Goal: Communication & Community: Ask a question

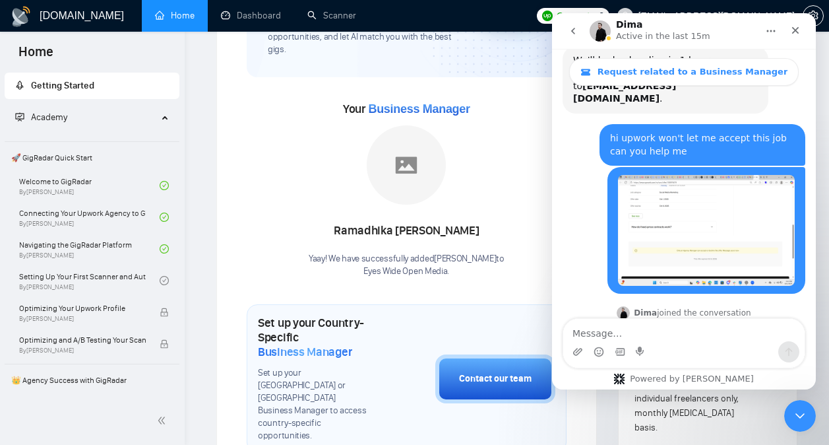
scroll to position [683, 0]
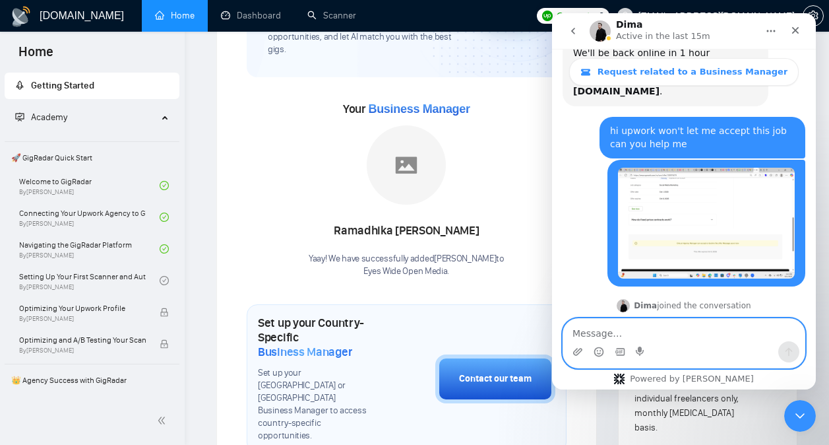
click at [662, 329] on textarea "Message…" at bounding box center [683, 330] width 241 height 22
type textarea "I tried but it keeps glitching"
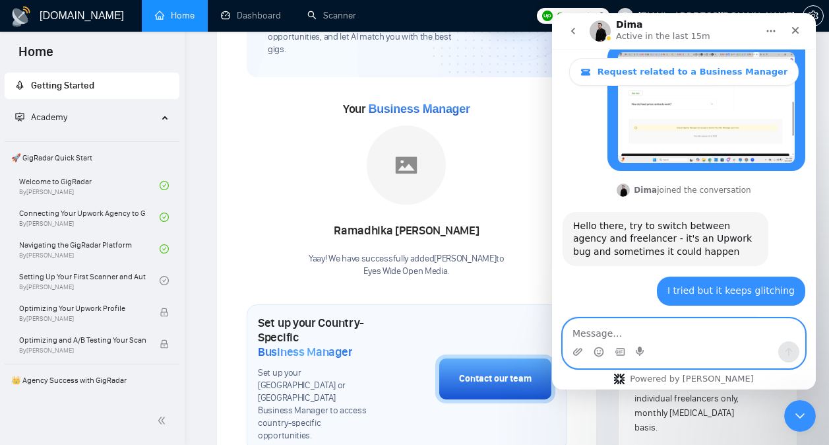
scroll to position [826, 0]
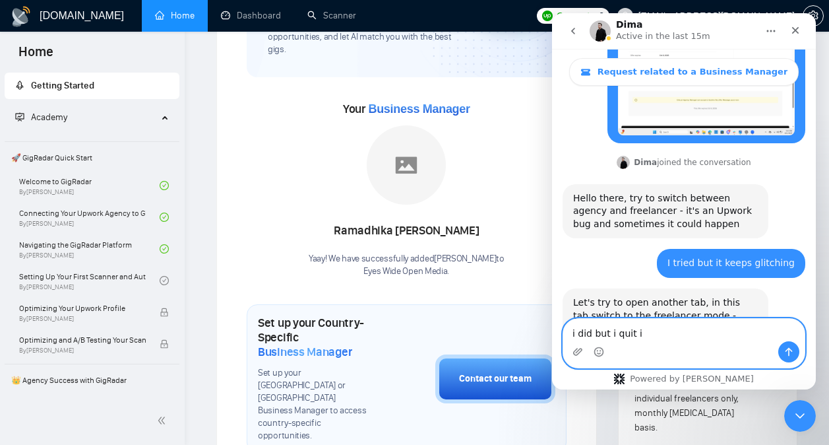
type textarea "i did but i quit it"
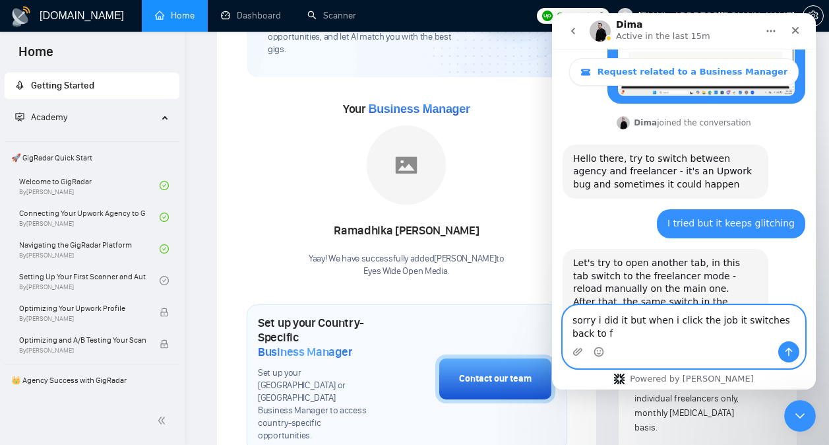
scroll to position [879, 0]
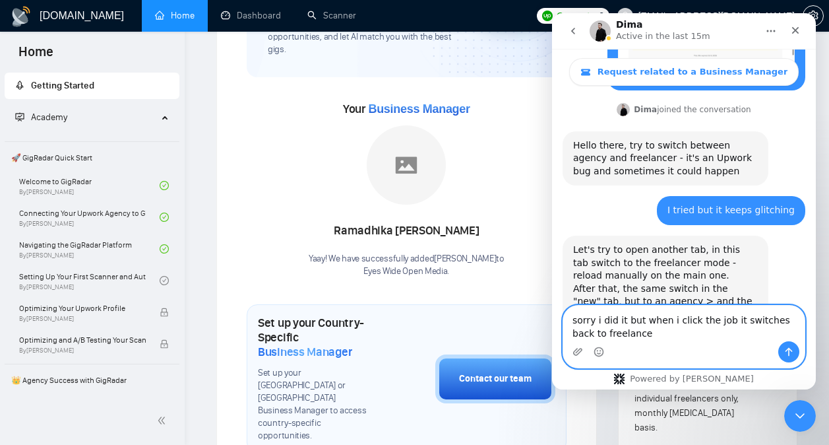
type textarea "sorry i did it but when i click the job it switches back to freelancer"
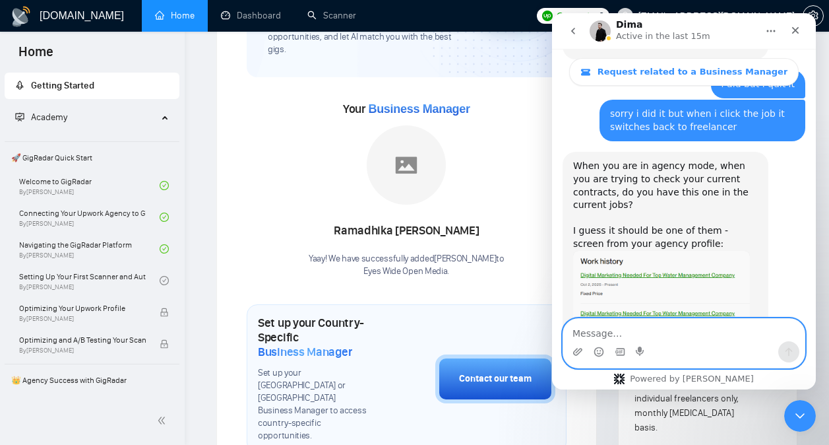
scroll to position [1148, 0]
click at [645, 330] on textarea "Message…" at bounding box center [683, 330] width 241 height 22
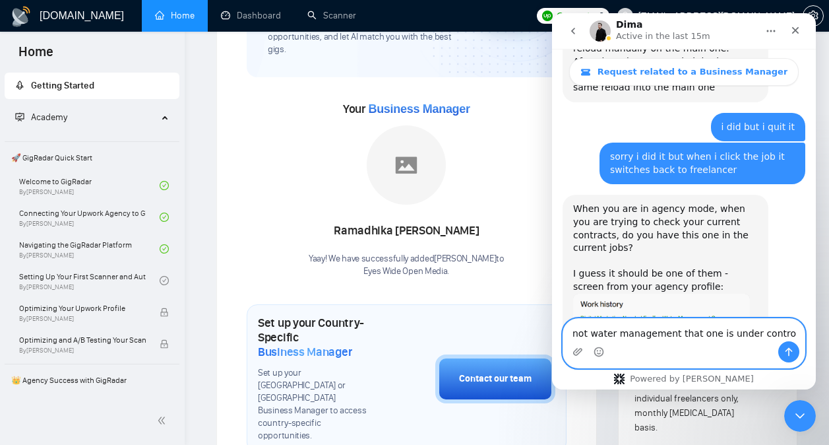
type textarea "not water management that one is under control"
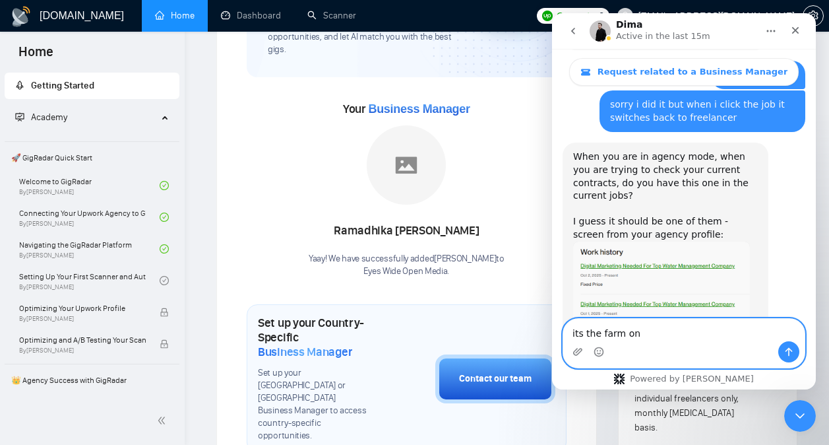
type textarea "its the farm one"
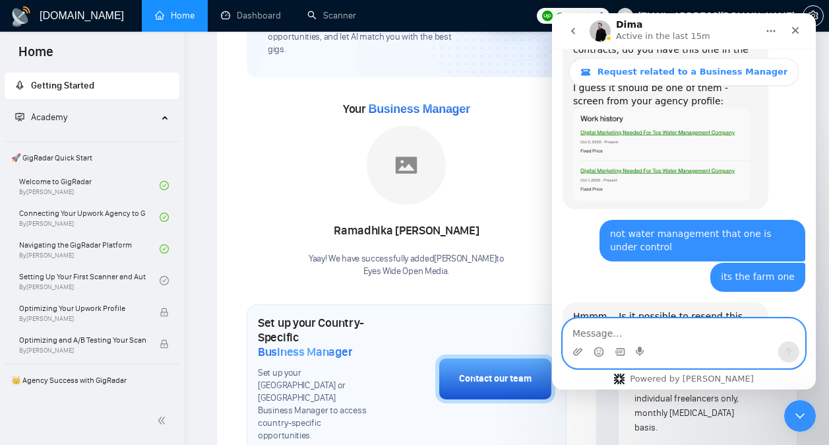
scroll to position [1292, 0]
click at [660, 336] on textarea "Message…" at bounding box center [683, 330] width 241 height 22
click at [635, 334] on textarea "Message…" at bounding box center [683, 330] width 241 height 22
click at [628, 327] on textarea "Message…" at bounding box center [683, 330] width 241 height 22
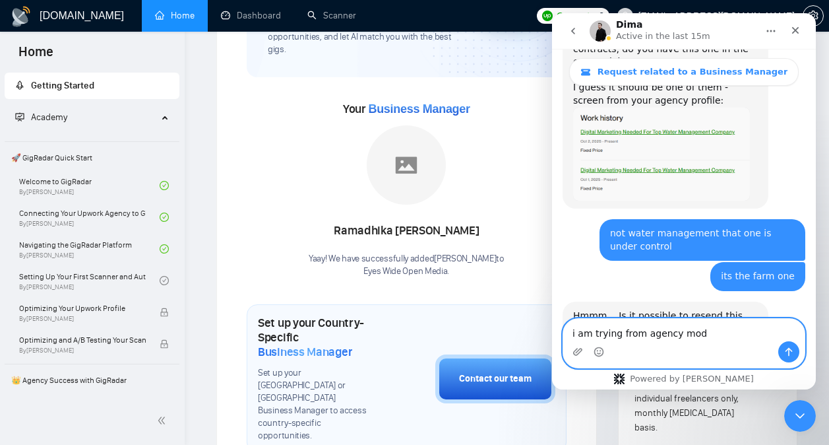
type textarea "i am trying from agency mode"
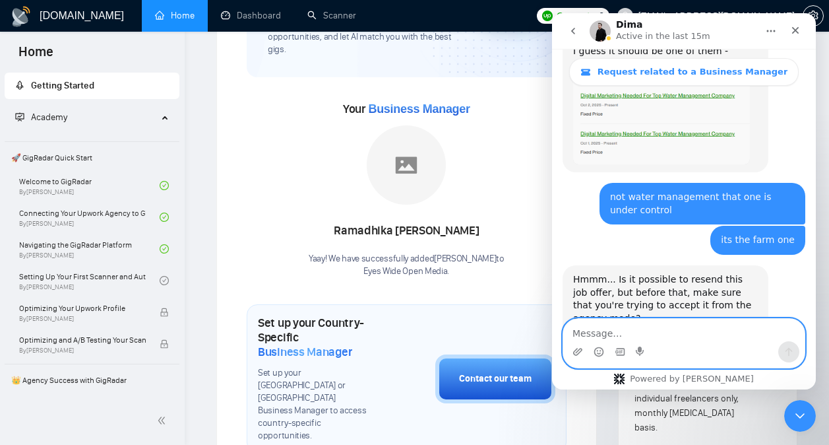
scroll to position [1331, 0]
